Goal: Information Seeking & Learning: Learn about a topic

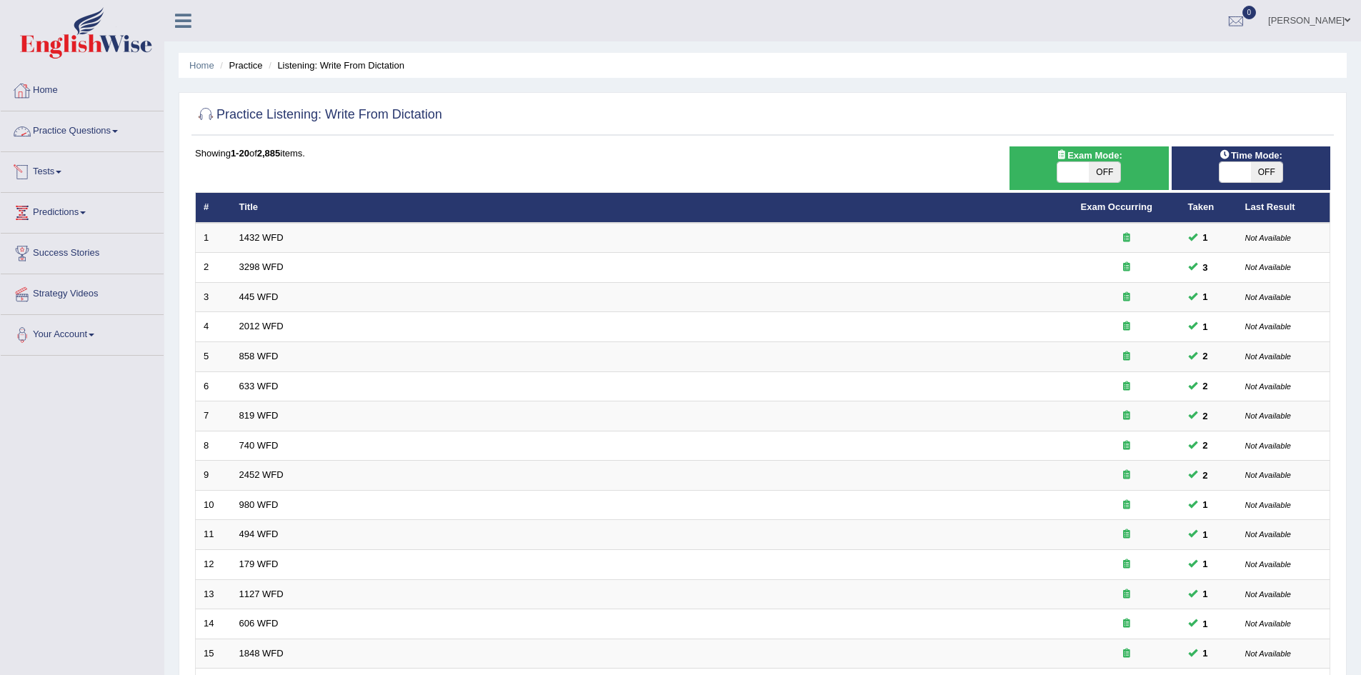
click at [89, 126] on link "Practice Questions" at bounding box center [82, 129] width 163 height 36
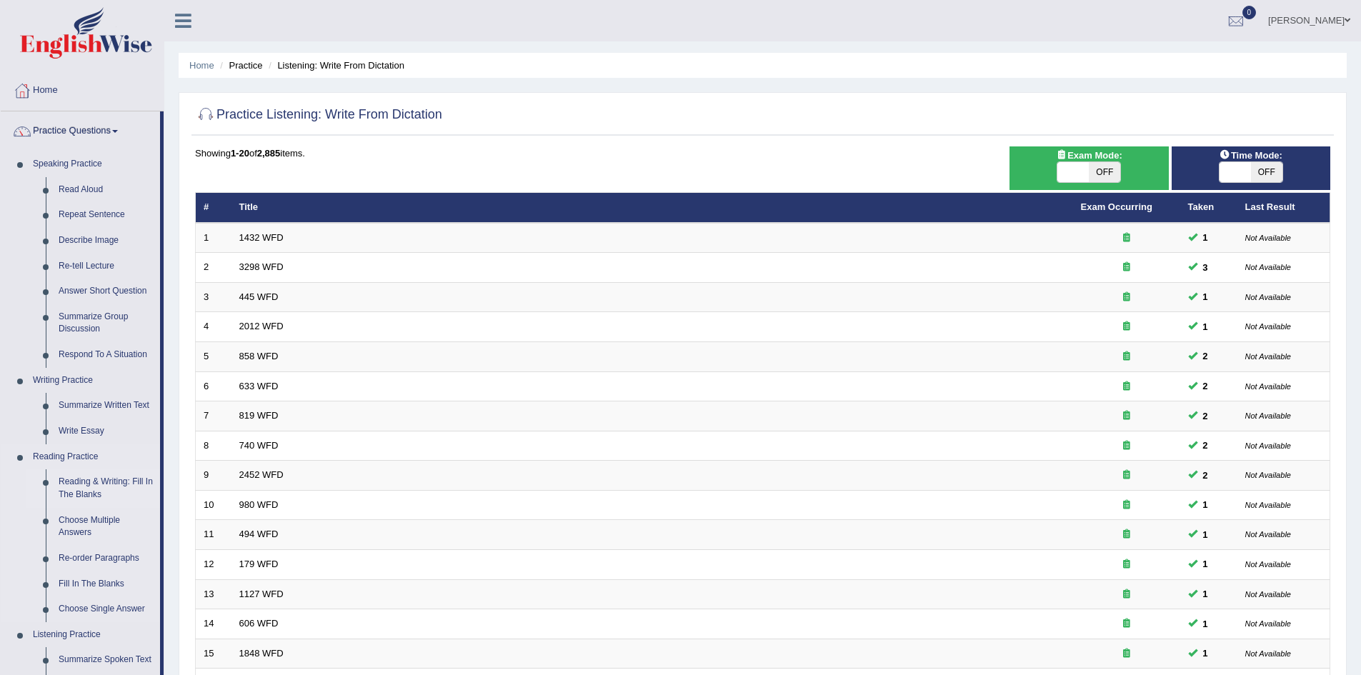
click at [90, 477] on link "Reading & Writing: Fill In The Blanks" at bounding box center [106, 488] width 108 height 38
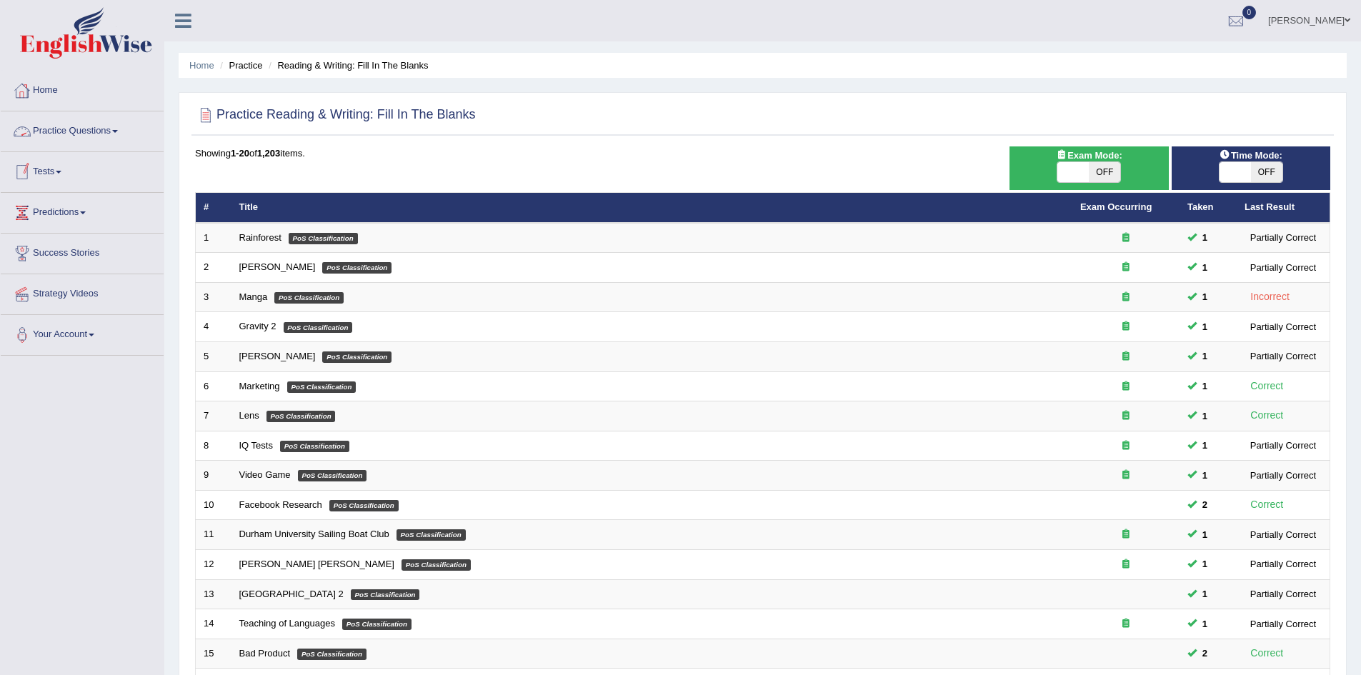
click at [82, 132] on link "Practice Questions" at bounding box center [82, 129] width 163 height 36
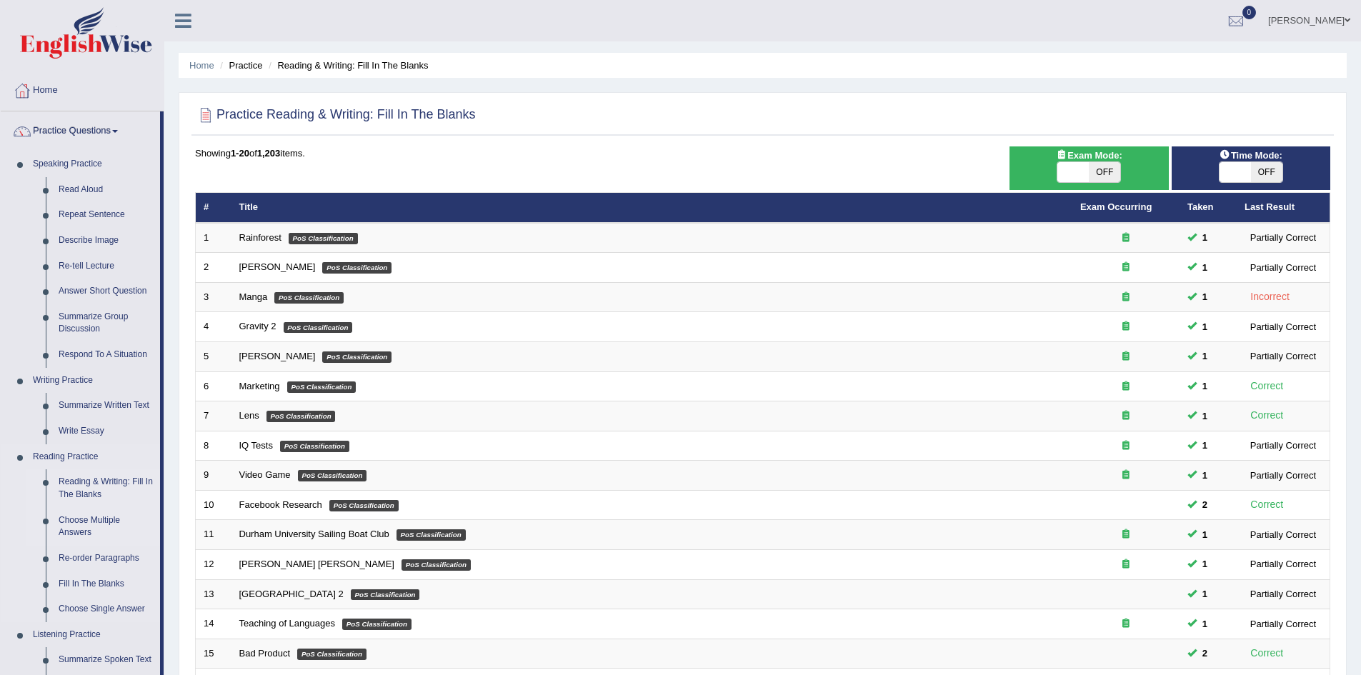
scroll to position [165, 0]
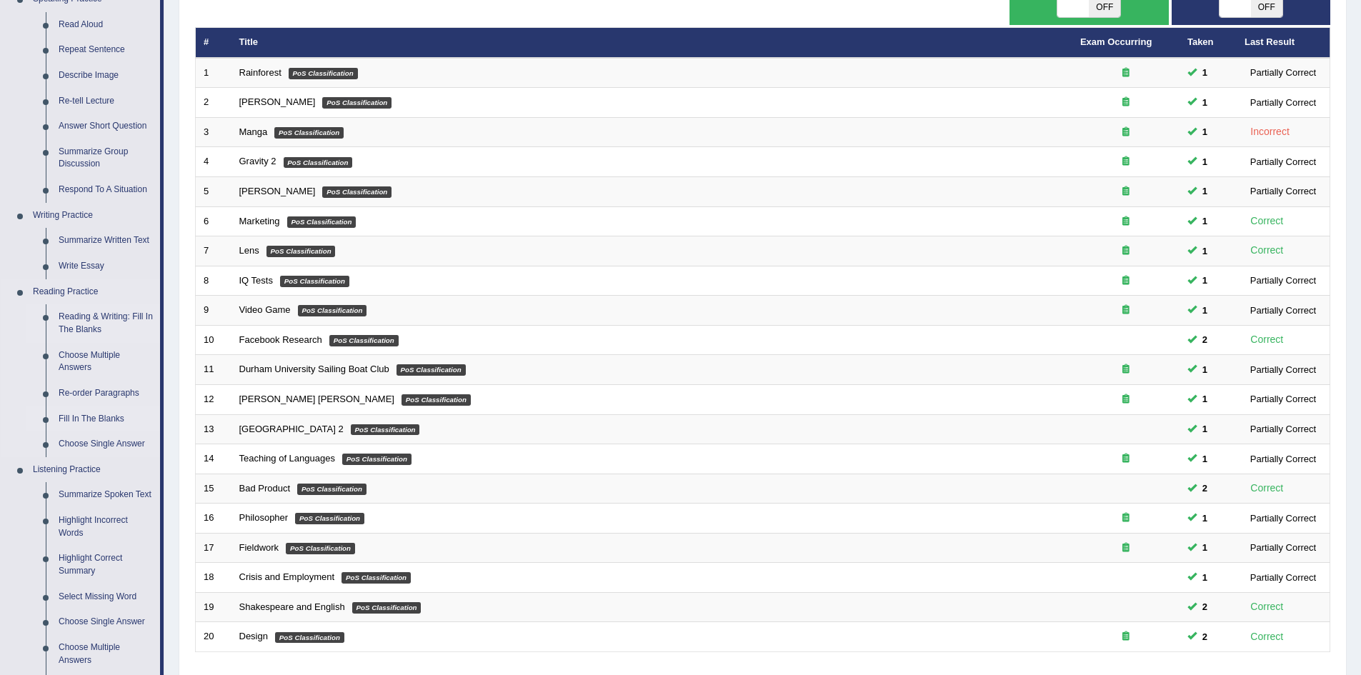
click at [95, 417] on link "Fill In The Blanks" at bounding box center [106, 419] width 108 height 26
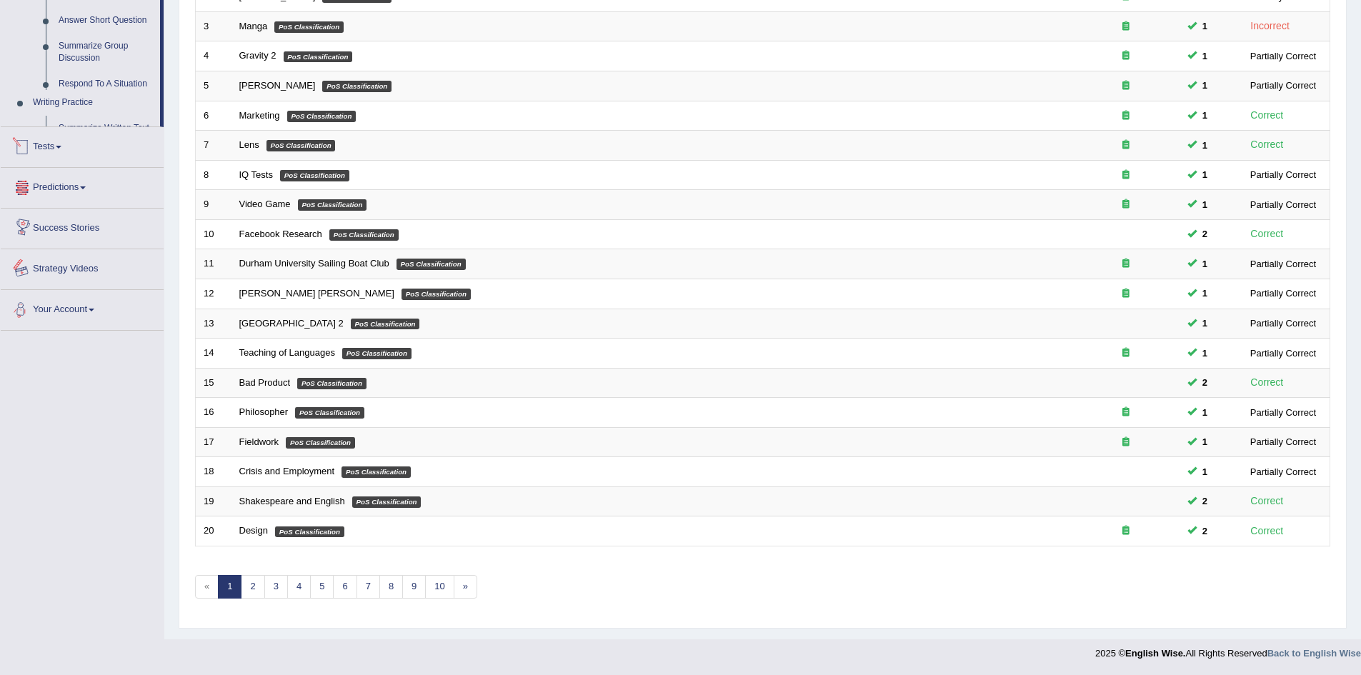
scroll to position [444, 0]
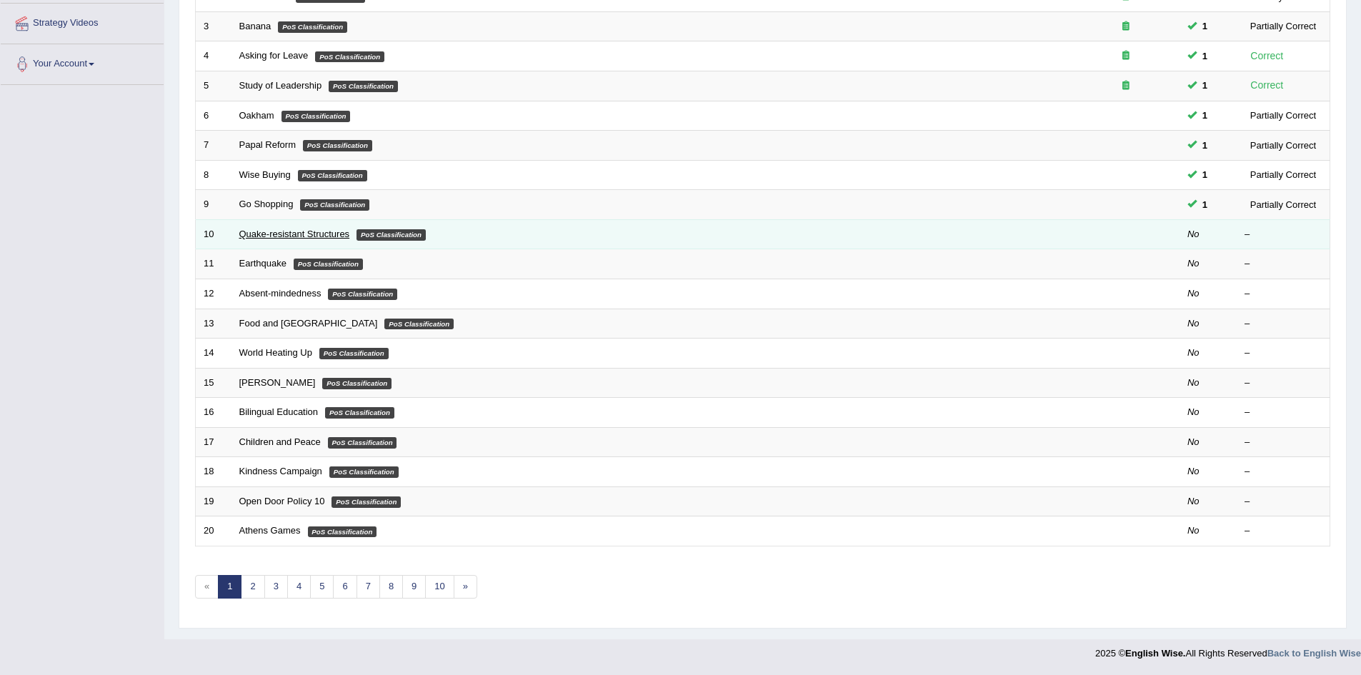
click at [291, 232] on link "Quake-resistant Structures" at bounding box center [294, 234] width 111 height 11
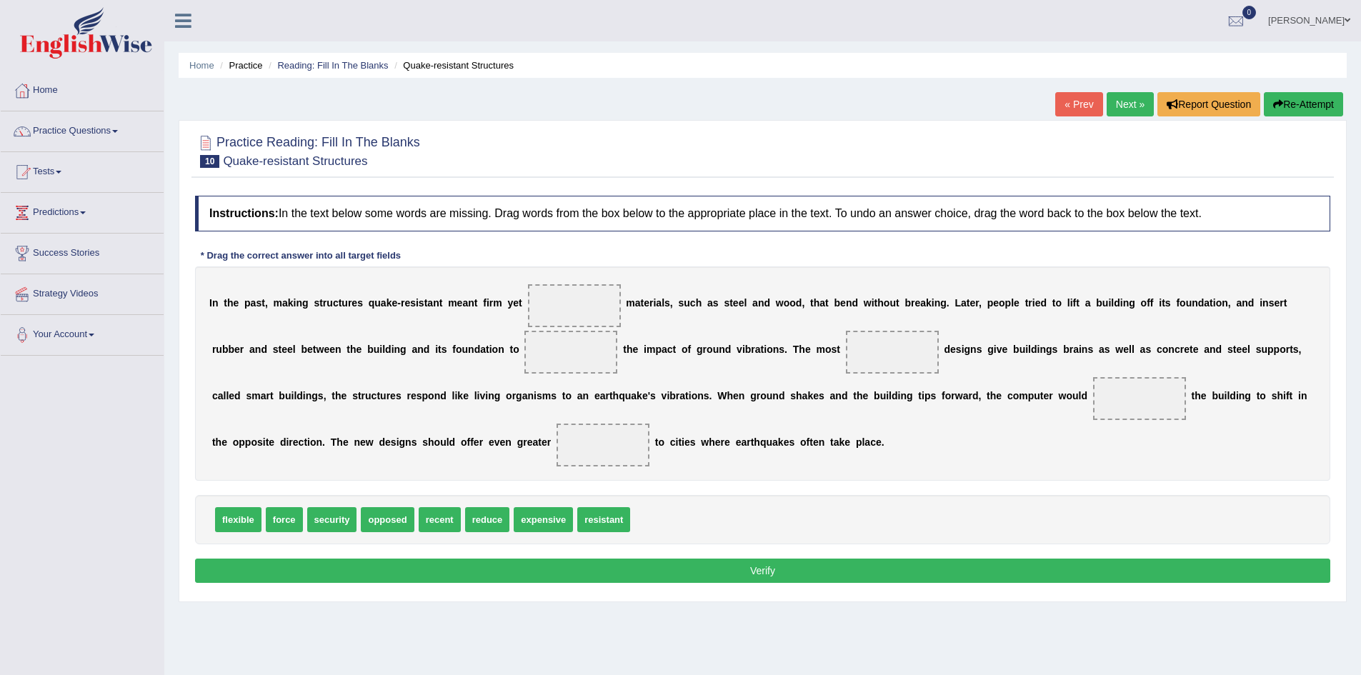
click at [353, 395] on b "s" at bounding box center [355, 395] width 6 height 11
drag, startPoint x: 244, startPoint y: 519, endPoint x: 589, endPoint y: 309, distance: 403.9
drag, startPoint x: 425, startPoint y: 521, endPoint x: 565, endPoint y: 355, distance: 217.5
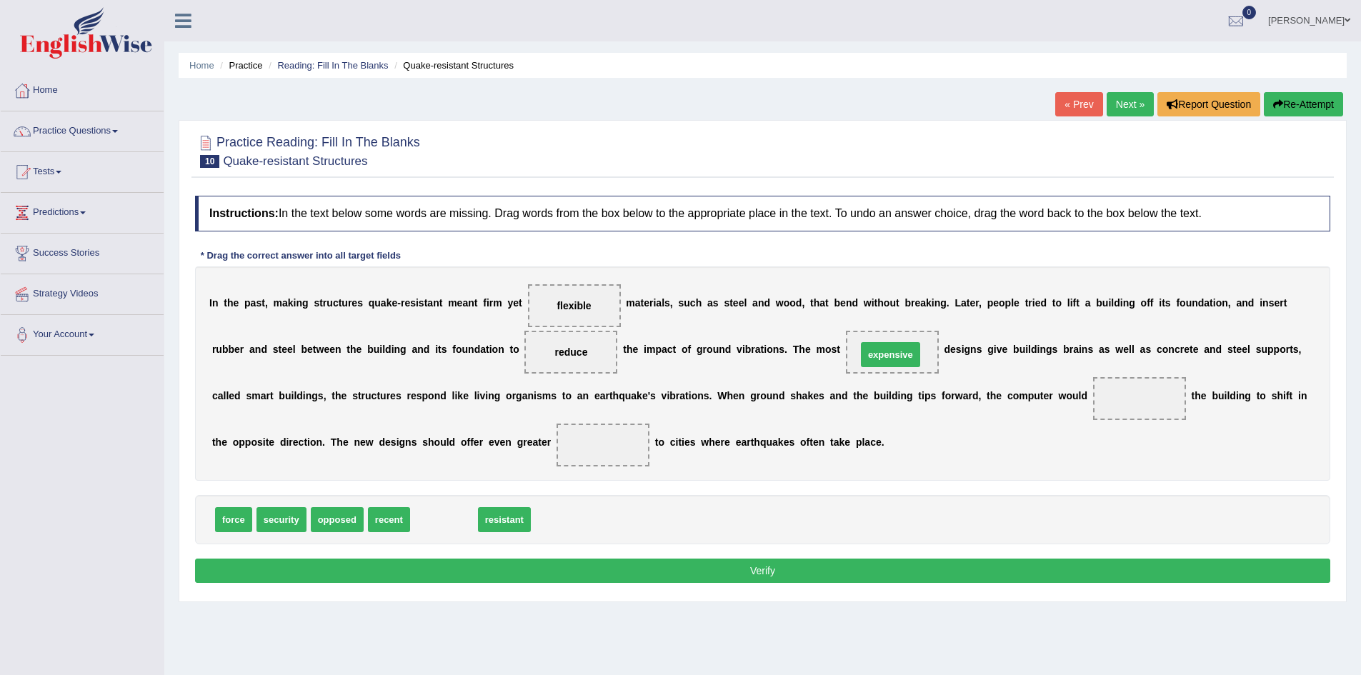
drag, startPoint x: 455, startPoint y: 514, endPoint x: 901, endPoint y: 349, distance: 475.9
click at [901, 349] on span "expensive" at bounding box center [892, 352] width 63 height 26
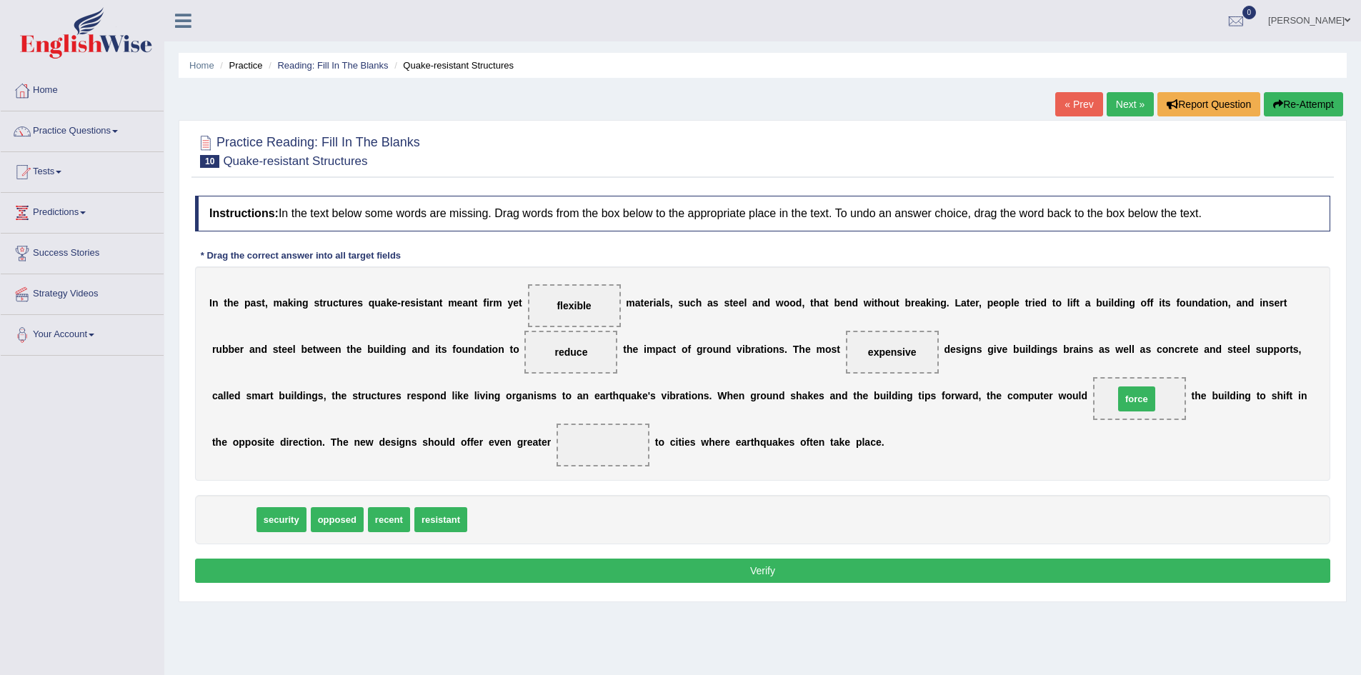
drag, startPoint x: 229, startPoint y: 521, endPoint x: 1131, endPoint y: 400, distance: 910.9
drag, startPoint x: 241, startPoint y: 519, endPoint x: 607, endPoint y: 446, distance: 373.7
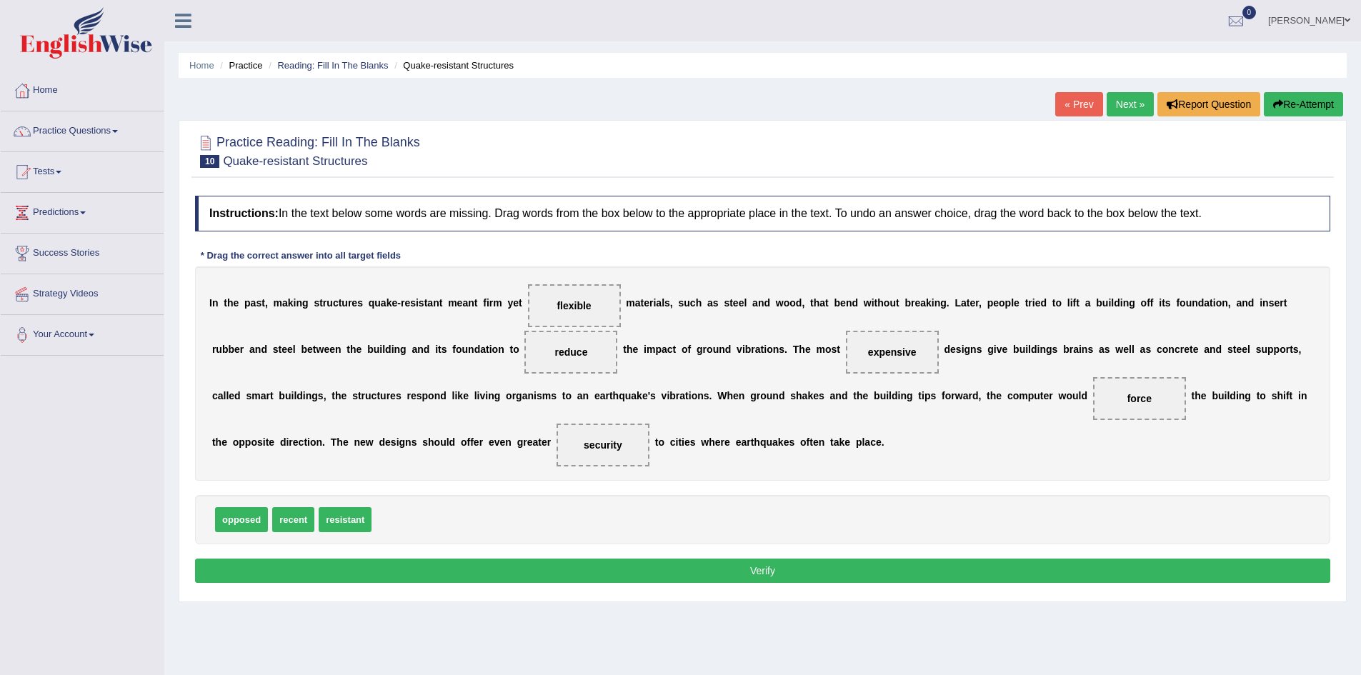
click at [751, 563] on button "Verify" at bounding box center [762, 571] width 1135 height 24
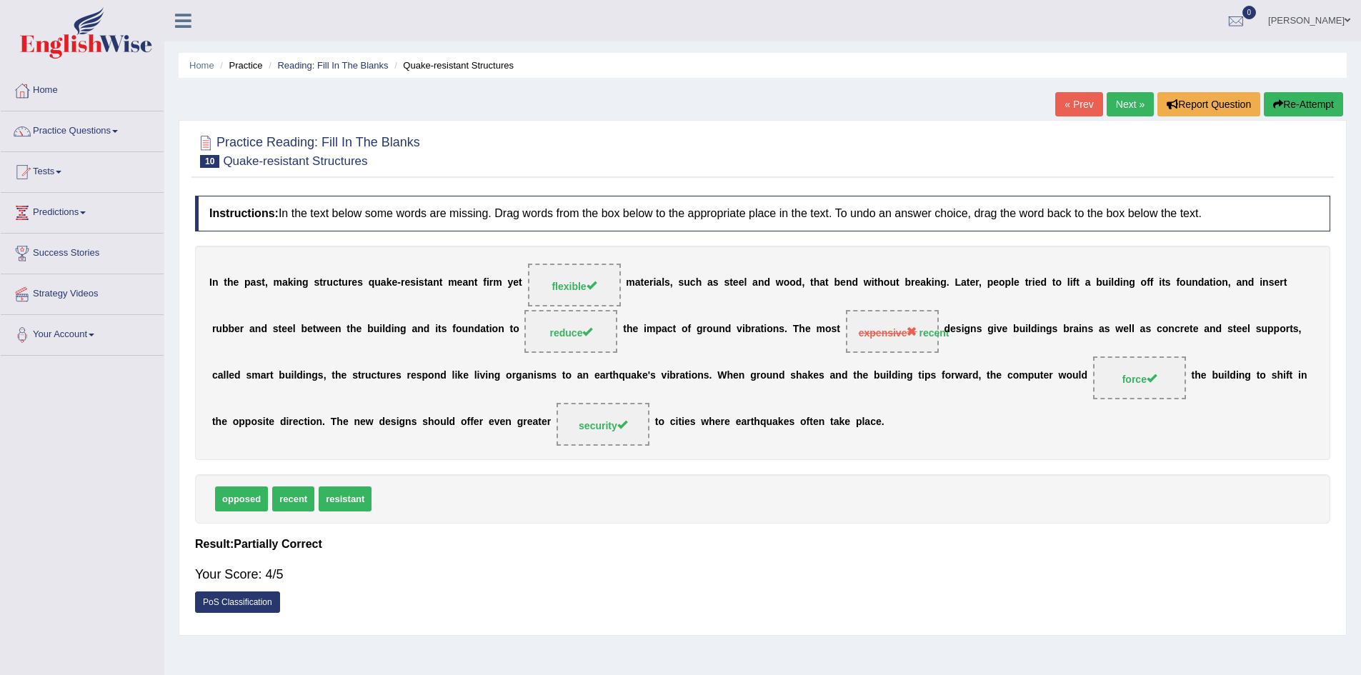
click at [1127, 101] on link "Next »" at bounding box center [1129, 104] width 47 height 24
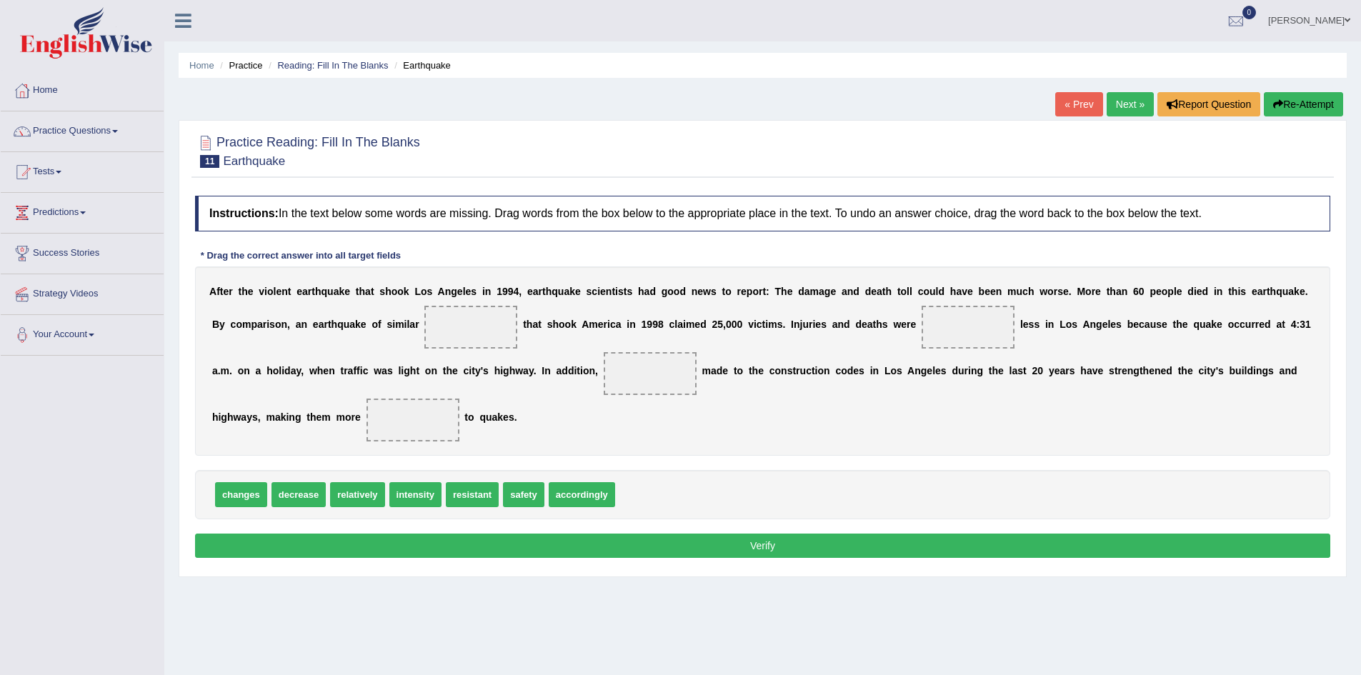
drag, startPoint x: 511, startPoint y: 600, endPoint x: 505, endPoint y: 612, distance: 13.4
click at [505, 612] on div "Home Practice Reading: Fill In The Blanks Earthquake « Prev Next » Report Quest…" at bounding box center [762, 357] width 1196 height 714
drag, startPoint x: 424, startPoint y: 494, endPoint x: 429, endPoint y: 429, distance: 65.2
click at [664, 394] on span at bounding box center [650, 373] width 93 height 43
drag, startPoint x: 346, startPoint y: 494, endPoint x: 948, endPoint y: 328, distance: 624.0
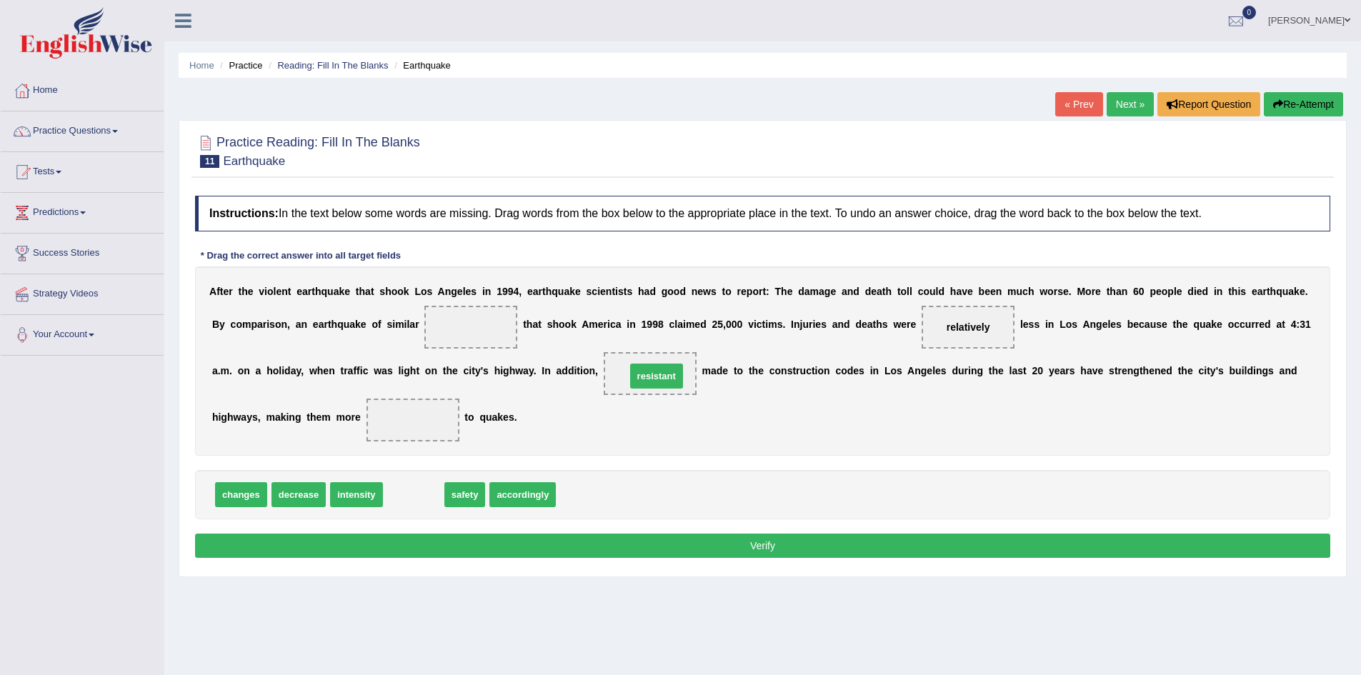
drag, startPoint x: 419, startPoint y: 490, endPoint x: 661, endPoint y: 371, distance: 270.3
drag, startPoint x: 413, startPoint y: 492, endPoint x: 410, endPoint y: 417, distance: 75.1
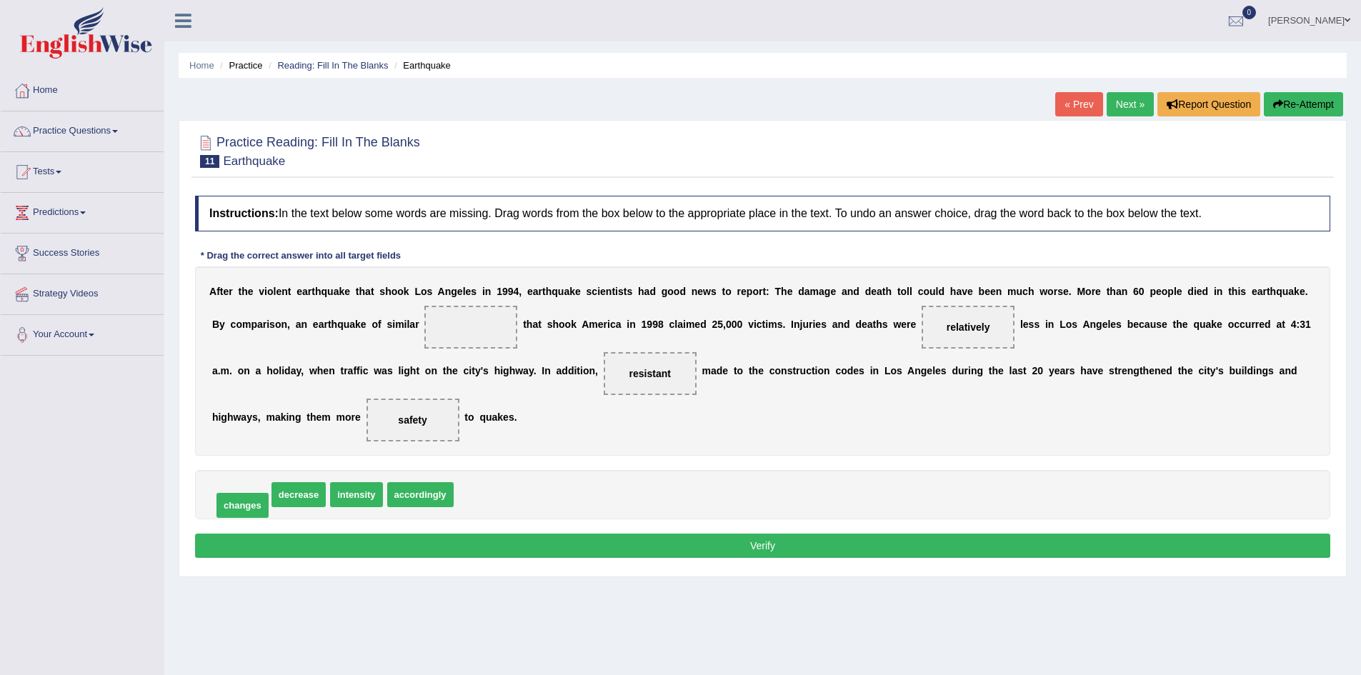
drag, startPoint x: 249, startPoint y: 499, endPoint x: 250, endPoint y: 509, distance: 10.8
drag, startPoint x: 309, startPoint y: 497, endPoint x: 482, endPoint y: 334, distance: 238.5
click at [688, 549] on button "Verify" at bounding box center [762, 546] width 1135 height 24
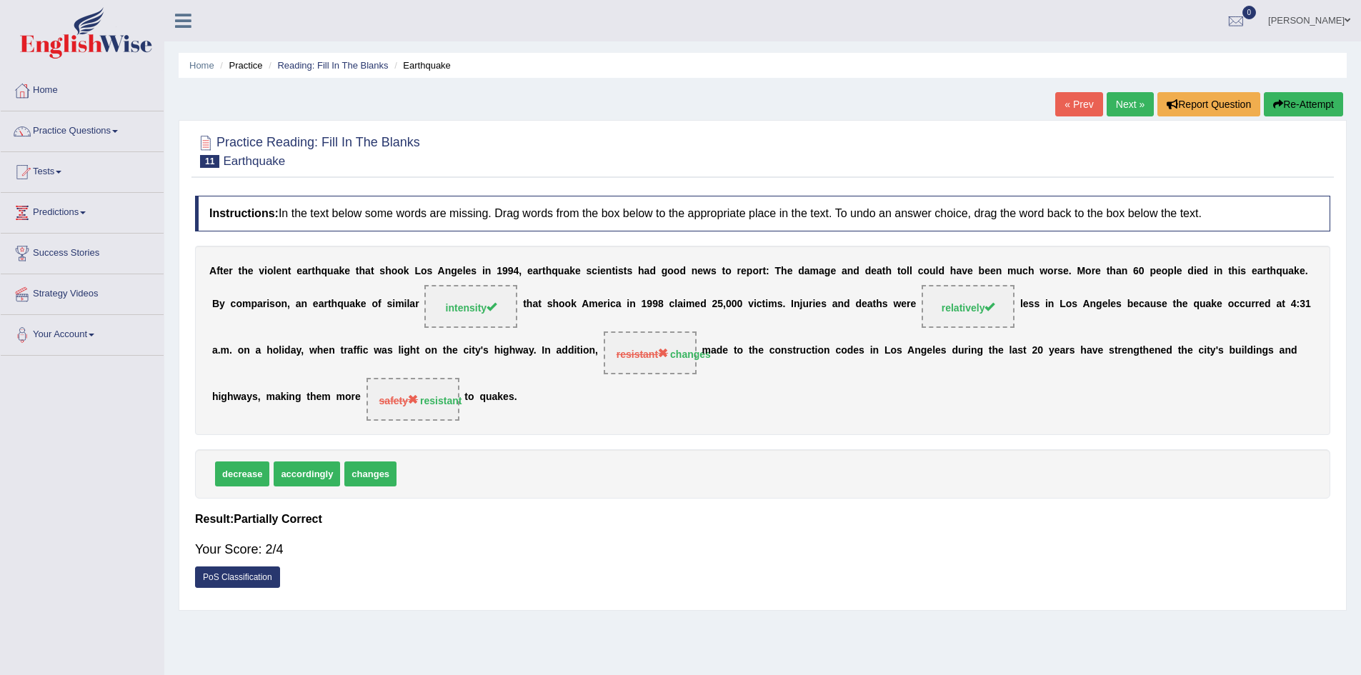
click at [1126, 105] on link "Next »" at bounding box center [1129, 104] width 47 height 24
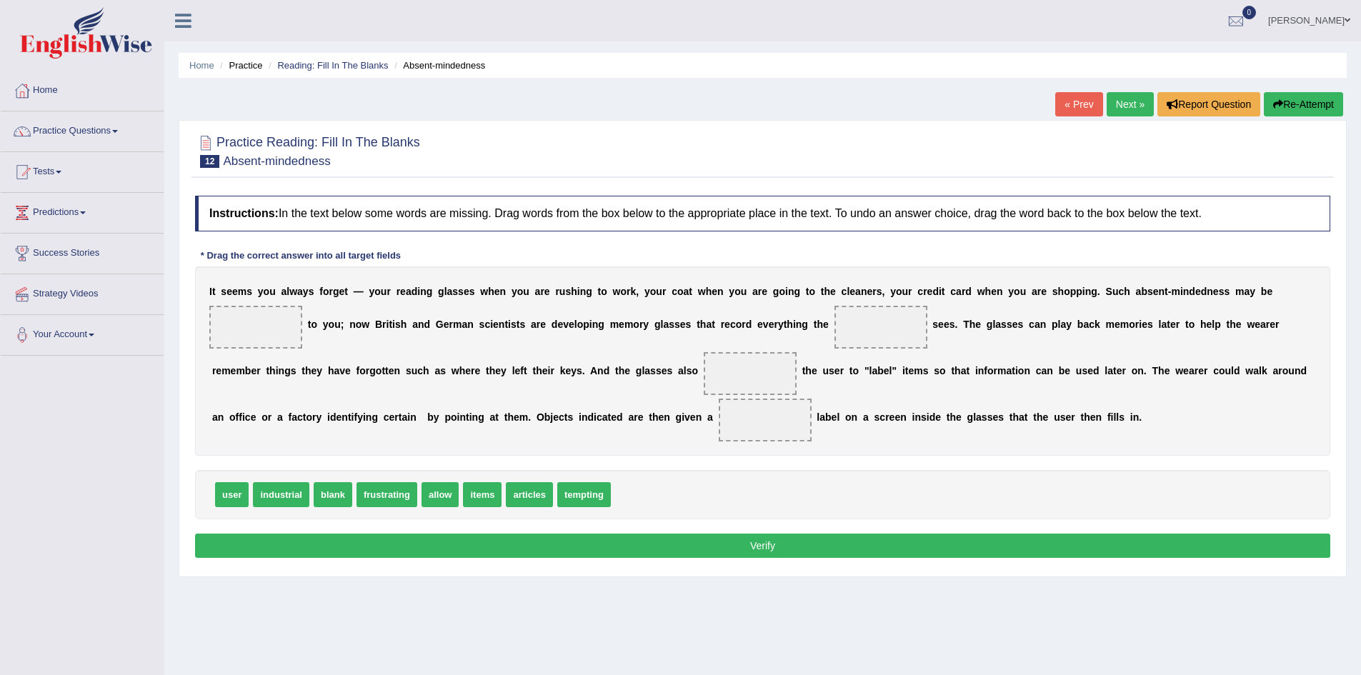
click at [1126, 105] on link "Next »" at bounding box center [1129, 104] width 47 height 24
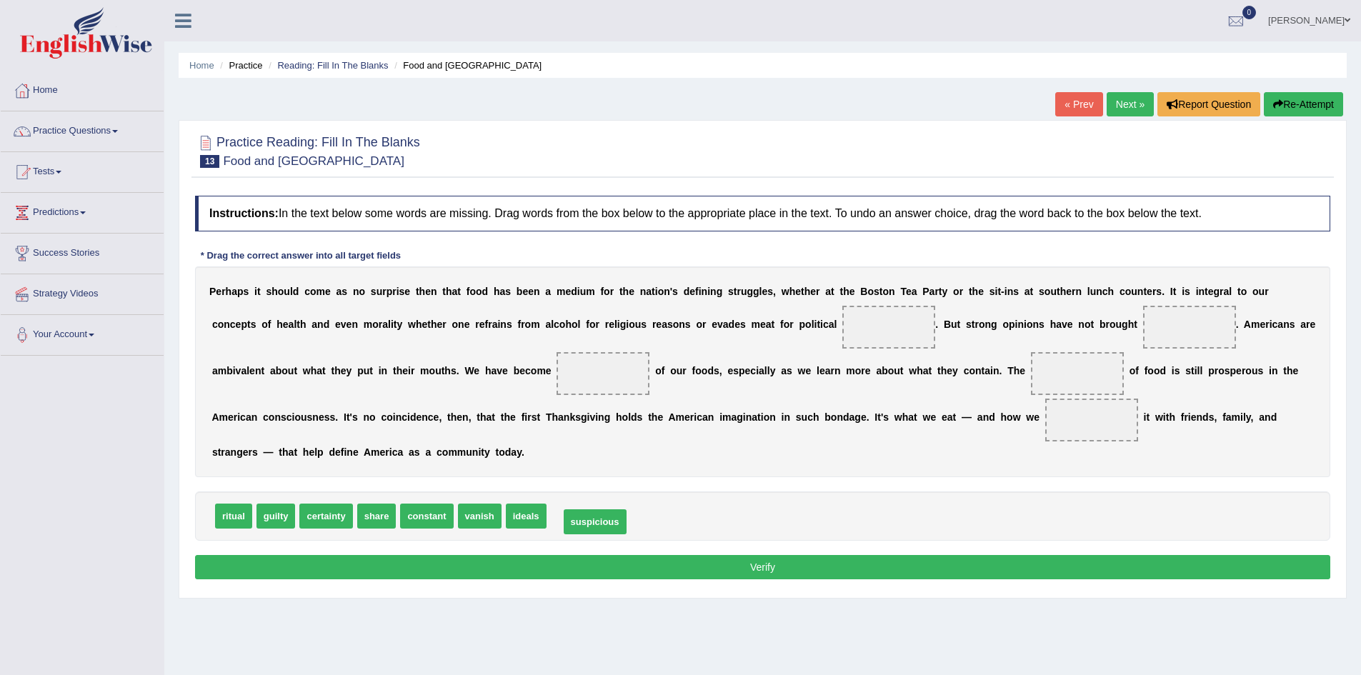
drag, startPoint x: 600, startPoint y: 512, endPoint x: 613, endPoint y: 518, distance: 14.1
drag, startPoint x: 591, startPoint y: 519, endPoint x: 611, endPoint y: 379, distance: 140.7
drag, startPoint x: 371, startPoint y: 508, endPoint x: 1088, endPoint y: 423, distance: 721.5
drag, startPoint x: 236, startPoint y: 508, endPoint x: 572, endPoint y: 511, distance: 335.7
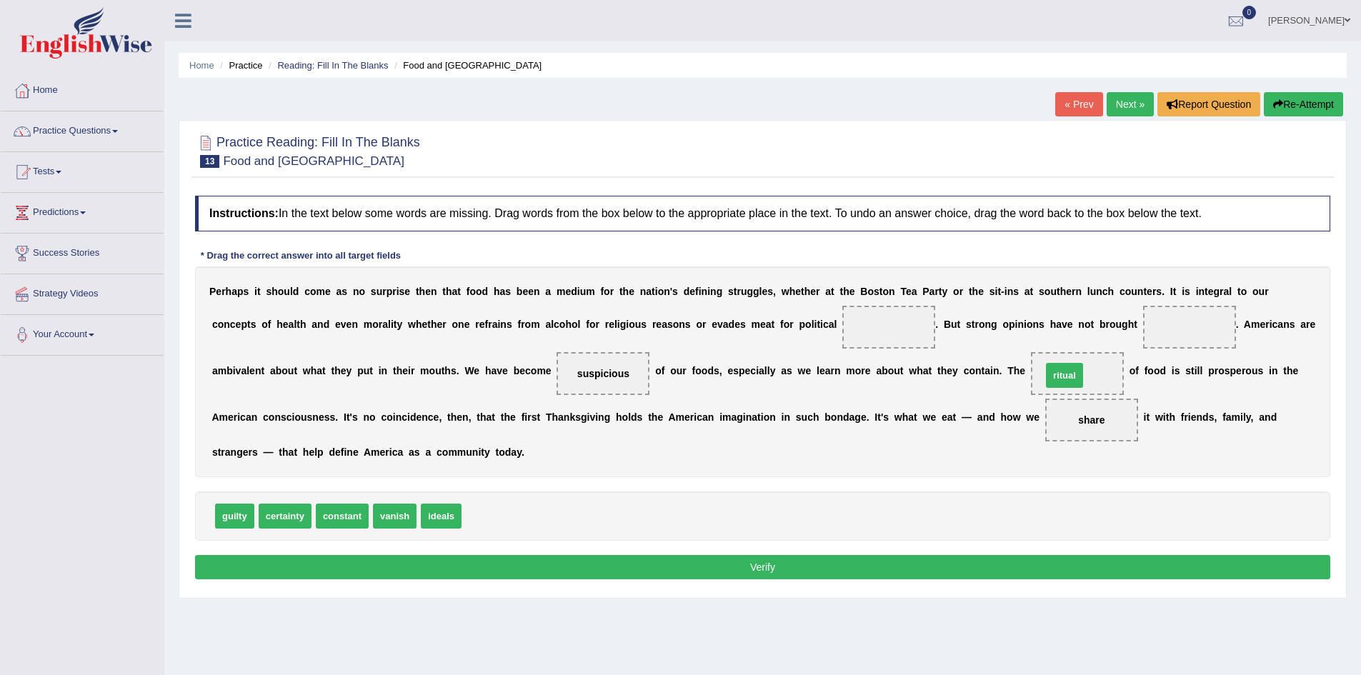
drag, startPoint x: 476, startPoint y: 517, endPoint x: 1056, endPoint y: 376, distance: 596.8
drag, startPoint x: 282, startPoint y: 516, endPoint x: 1183, endPoint y: 333, distance: 919.1
drag, startPoint x: 286, startPoint y: 511, endPoint x: 883, endPoint y: 308, distance: 630.2
click at [774, 566] on button "Verify" at bounding box center [762, 567] width 1135 height 24
